Goal: Information Seeking & Learning: Check status

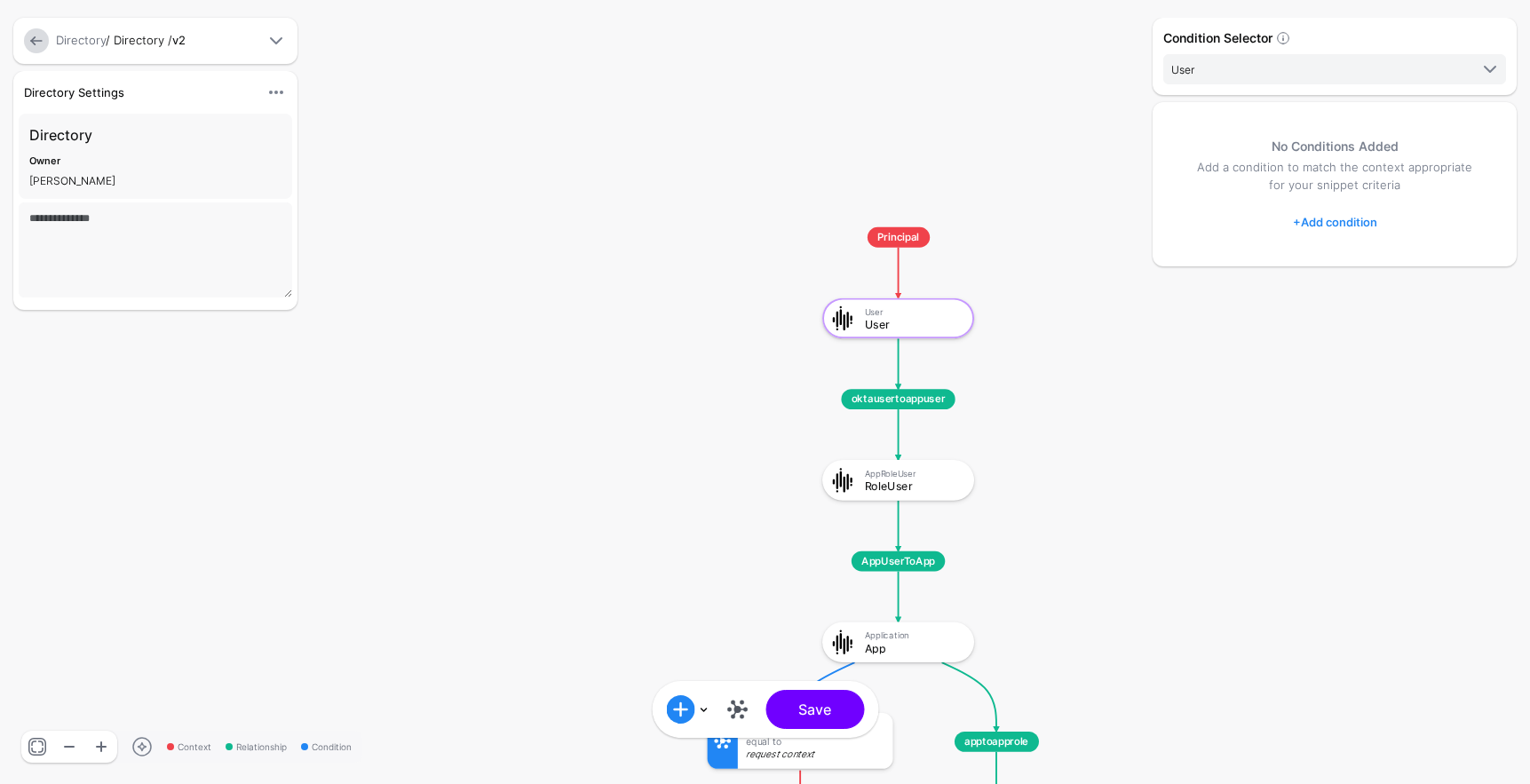
click at [47, 32] on div at bounding box center [36, 41] width 32 height 25
click at [36, 30] on link at bounding box center [36, 41] width 25 height 25
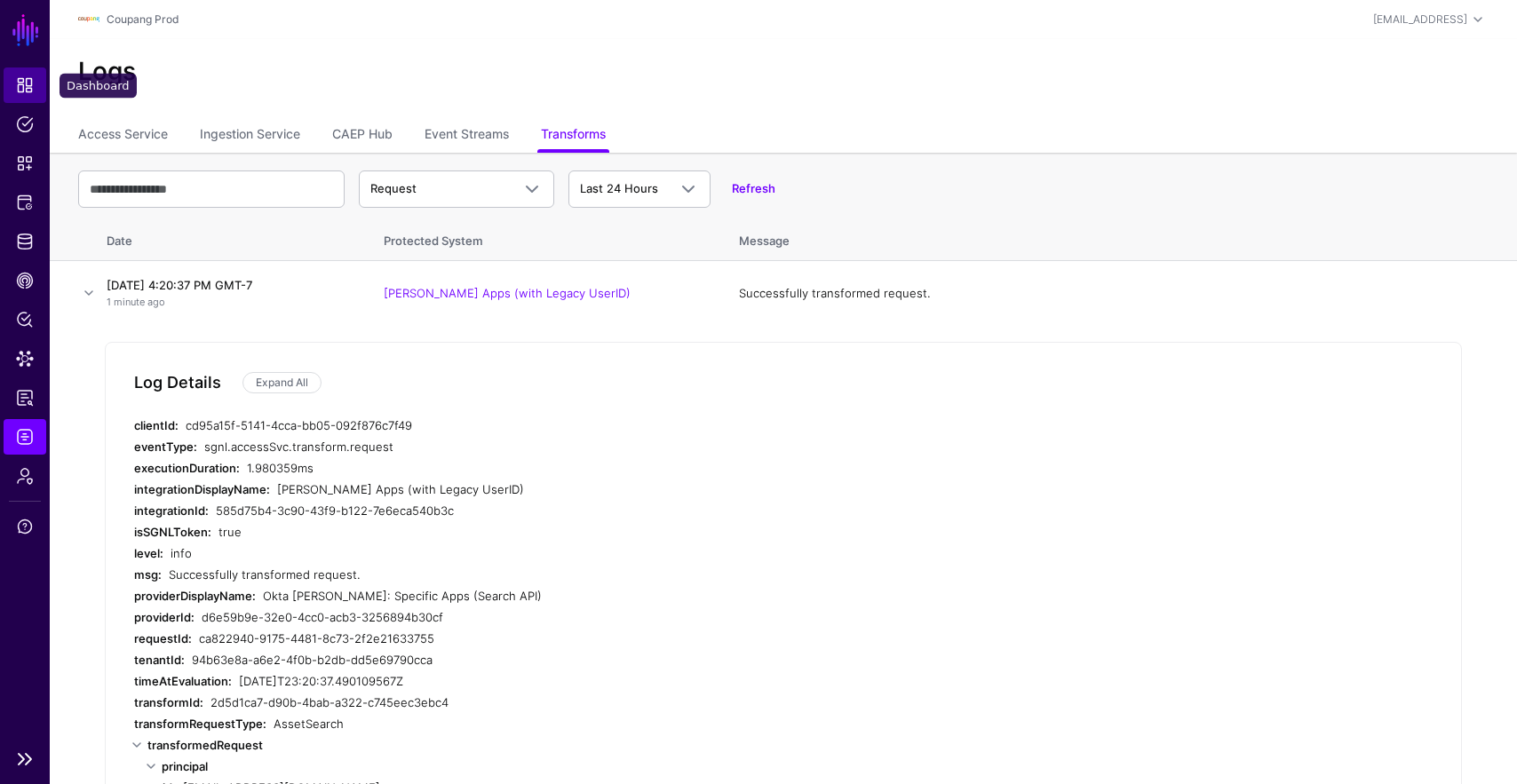
click at [37, 86] on link "Dashboard" at bounding box center [25, 85] width 43 height 35
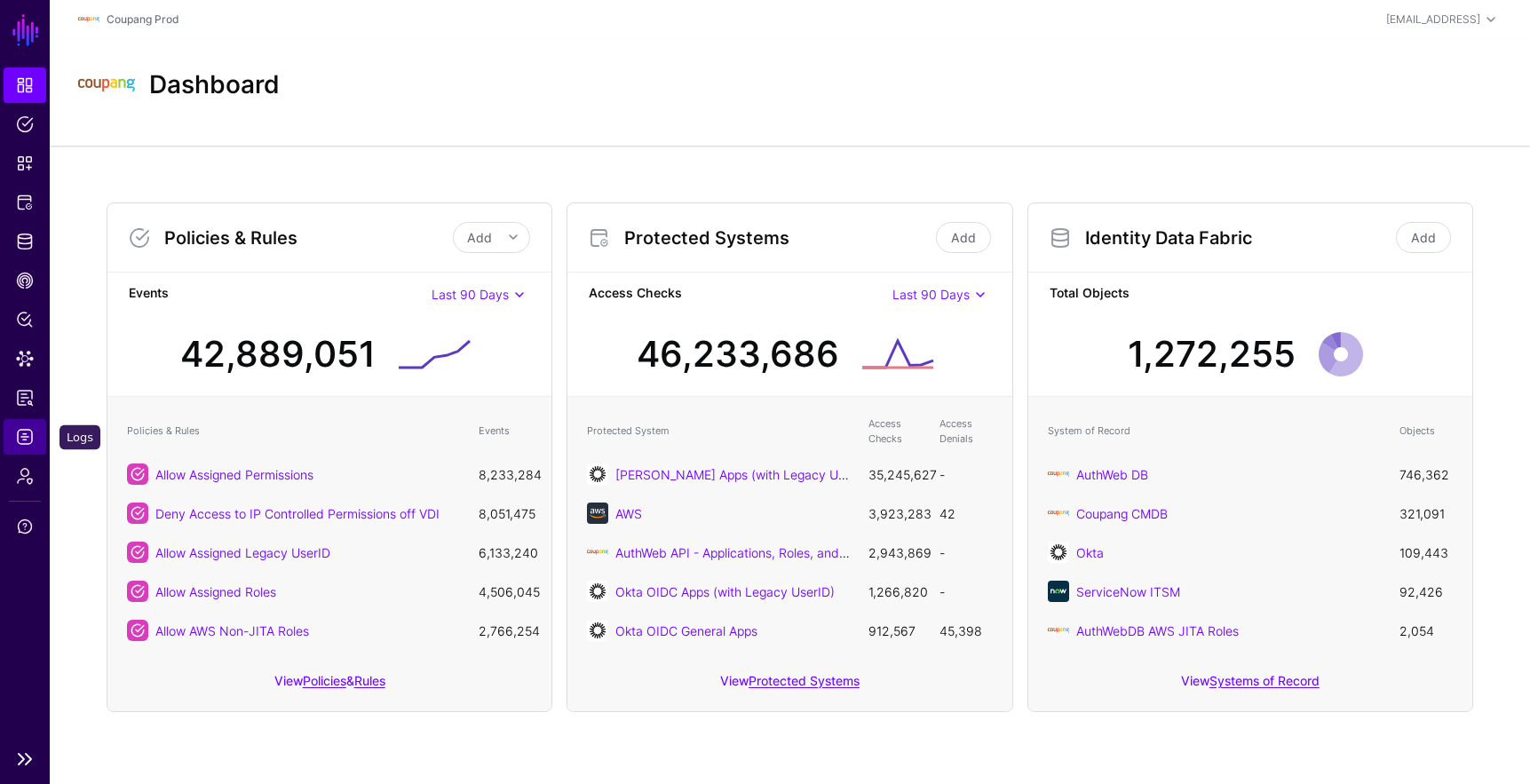
click at [30, 437] on span "Logs" at bounding box center [25, 436] width 18 height 18
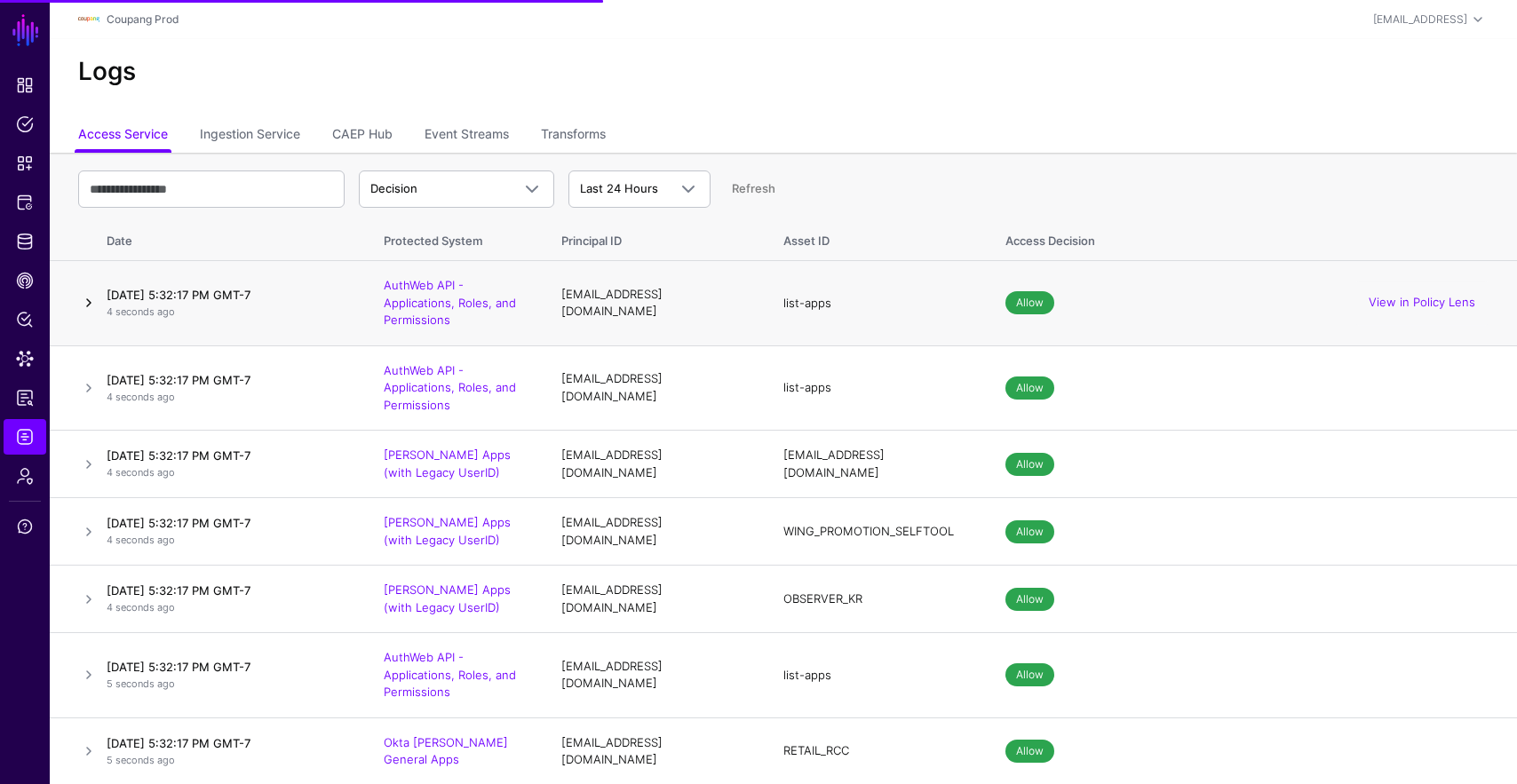
click at [78, 301] on link at bounding box center [89, 303] width 21 height 21
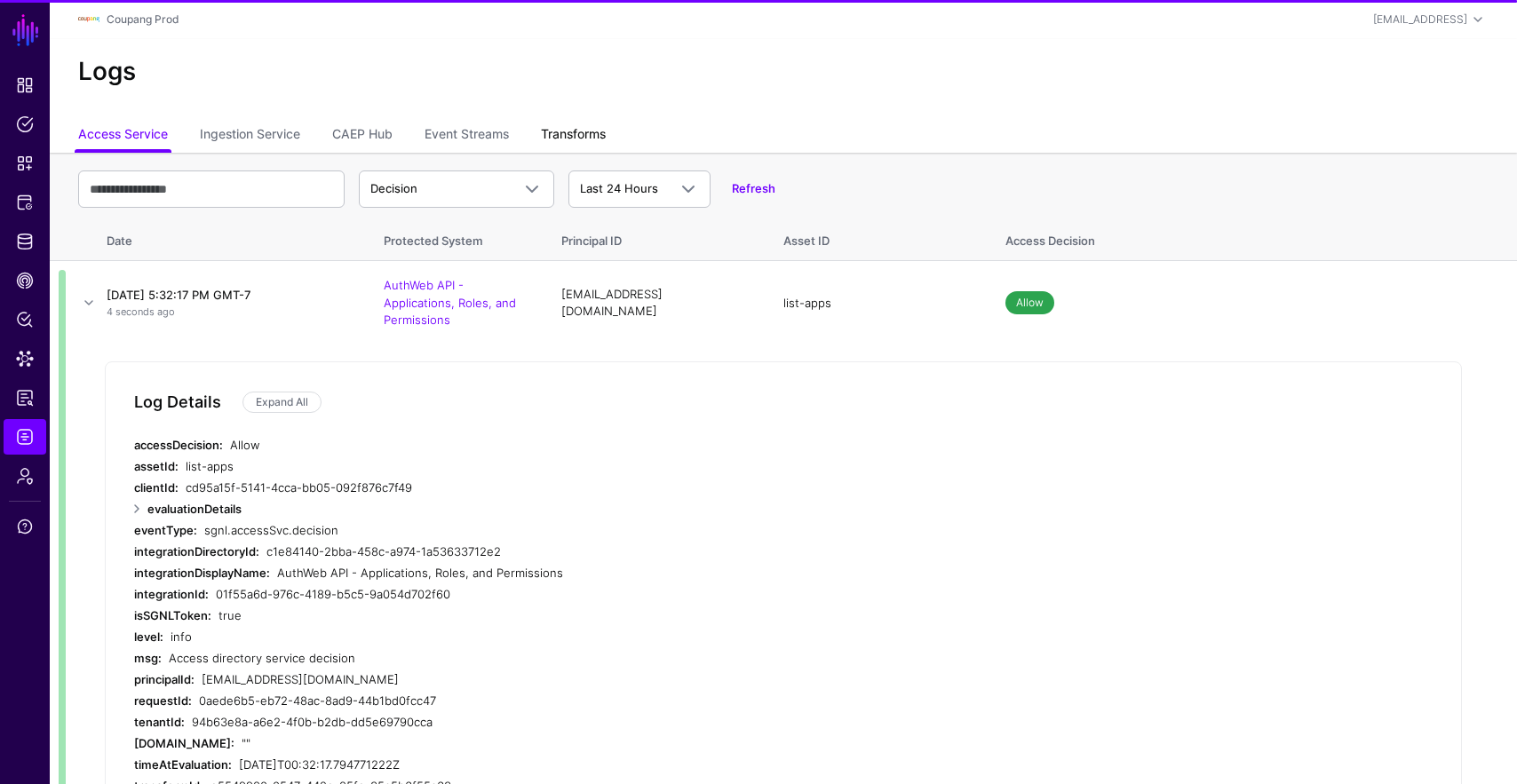
click at [596, 134] on link "Transforms" at bounding box center [574, 135] width 65 height 33
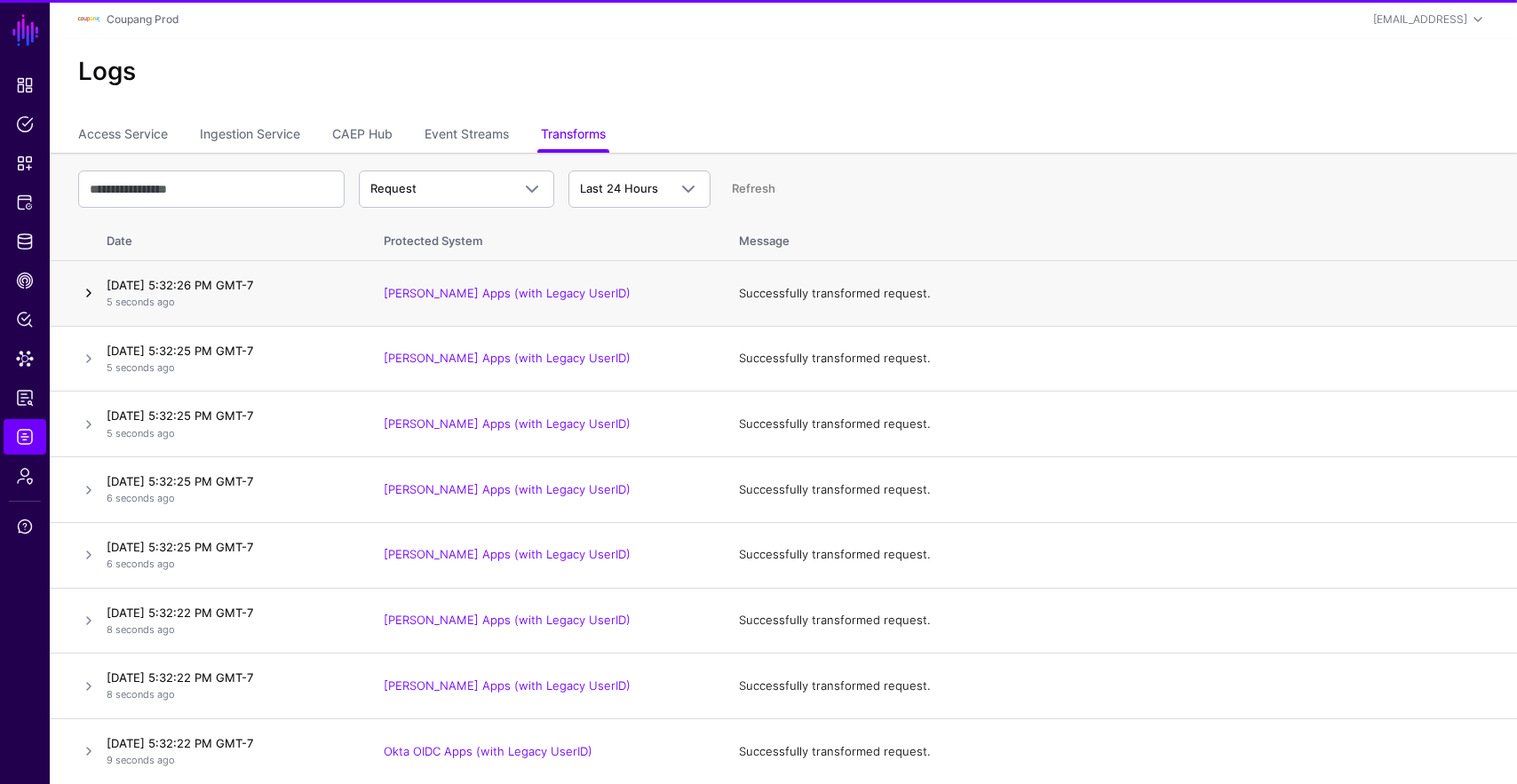
click at [85, 296] on link at bounding box center [89, 292] width 21 height 21
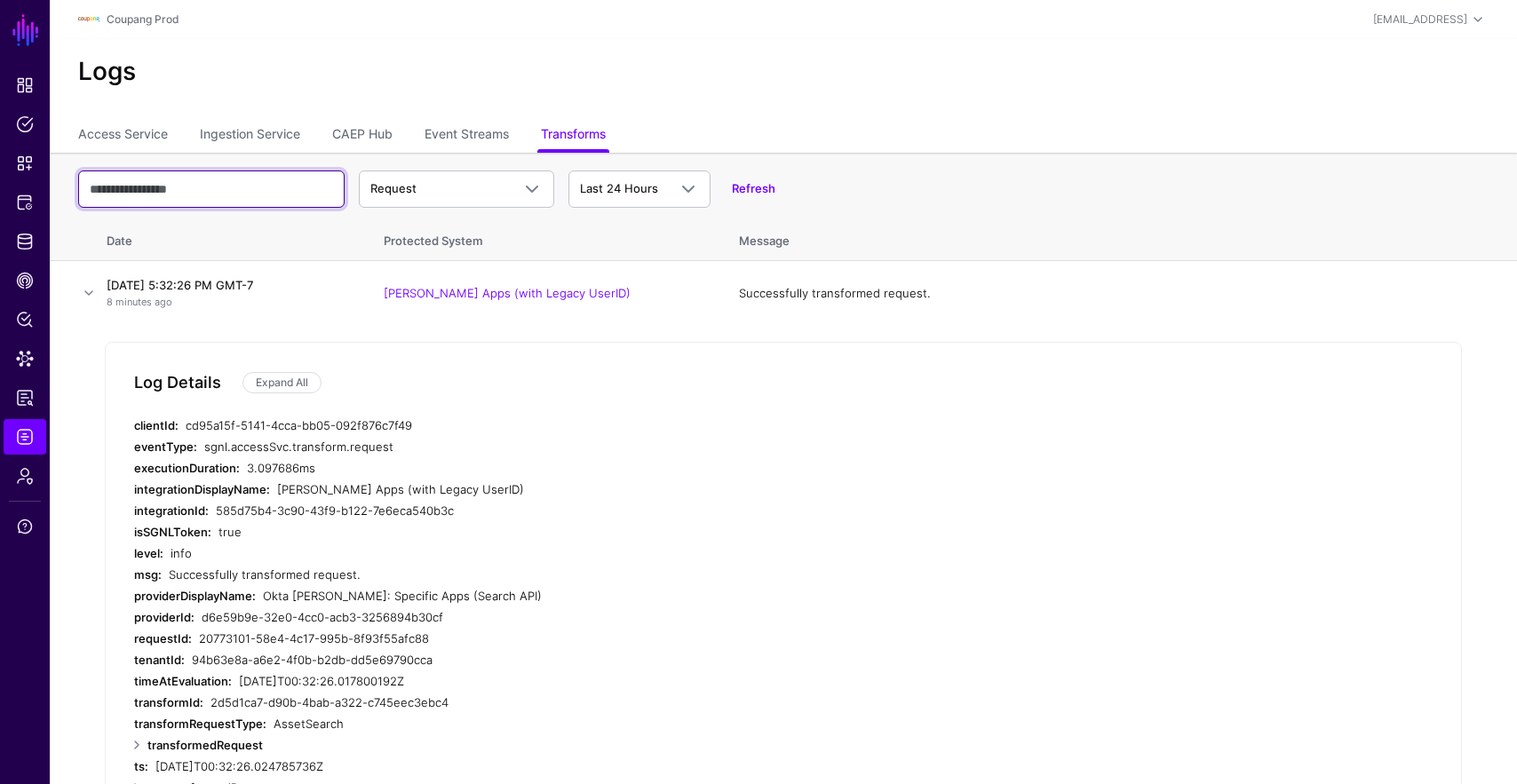
click at [273, 196] on input "text" at bounding box center [212, 189] width 267 height 37
click at [90, 294] on link at bounding box center [89, 292] width 21 height 21
